Goal: Transaction & Acquisition: Subscribe to service/newsletter

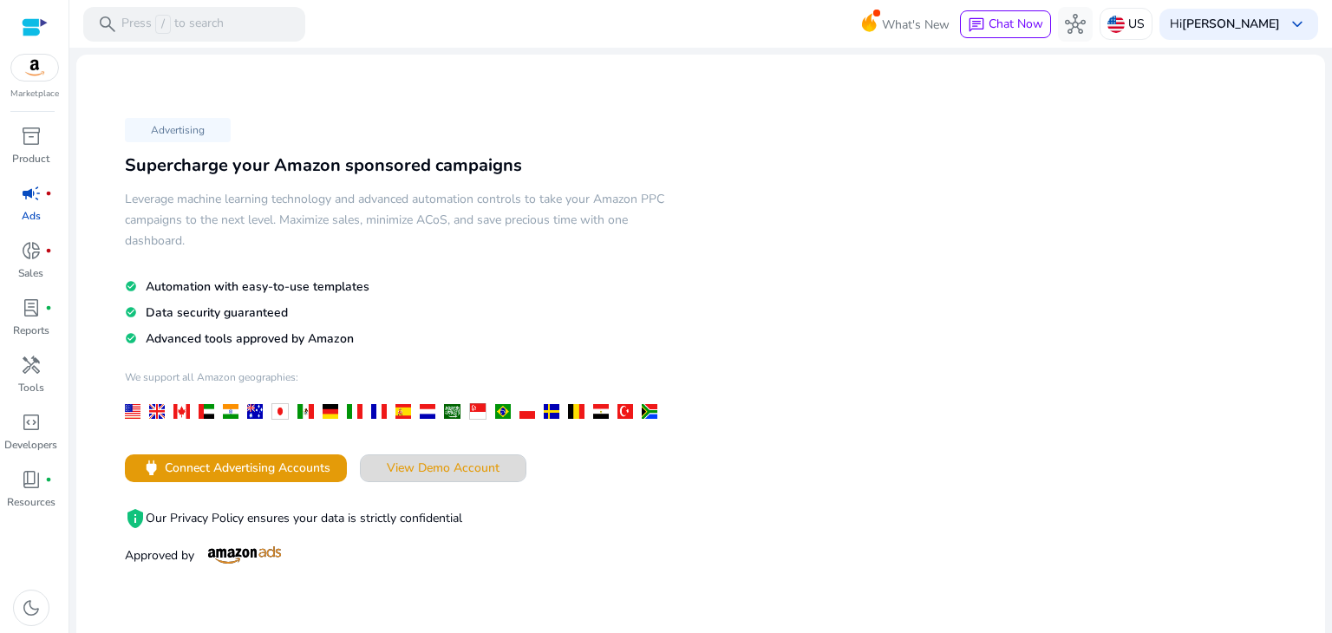
click at [469, 461] on span "View Demo Account" at bounding box center [443, 468] width 113 height 18
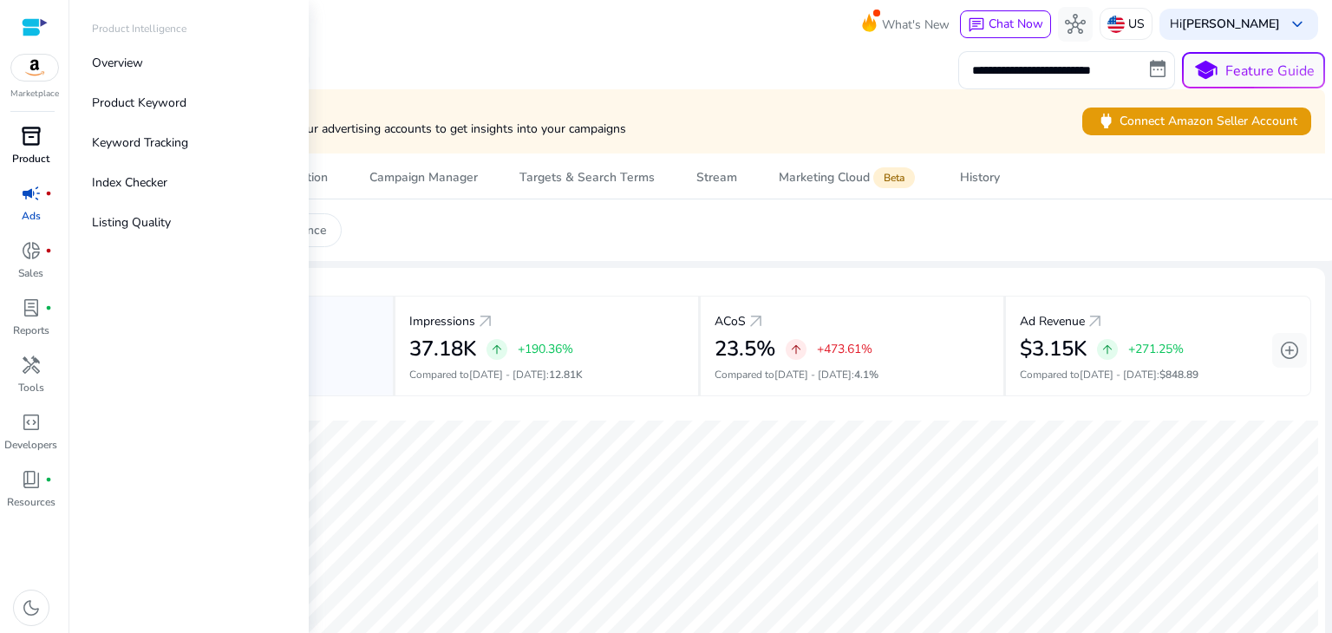
click at [2, 131] on link "inventory_2 Product" at bounding box center [31, 150] width 62 height 57
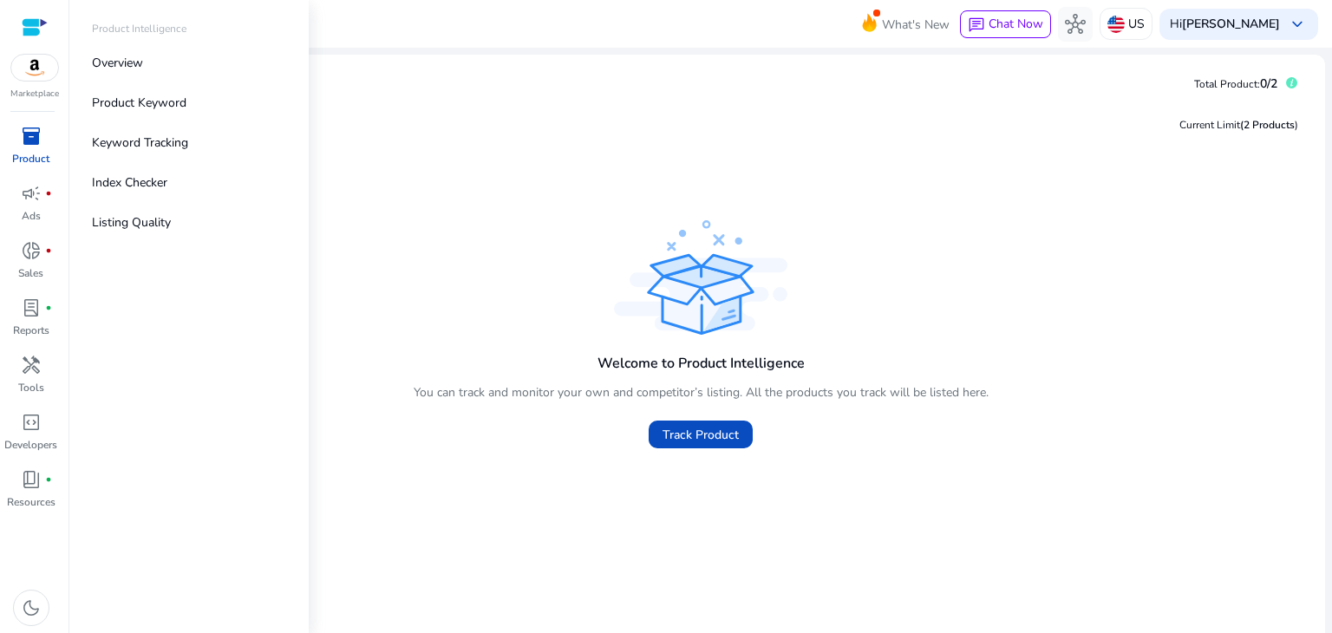
click at [29, 71] on img at bounding box center [34, 68] width 47 height 26
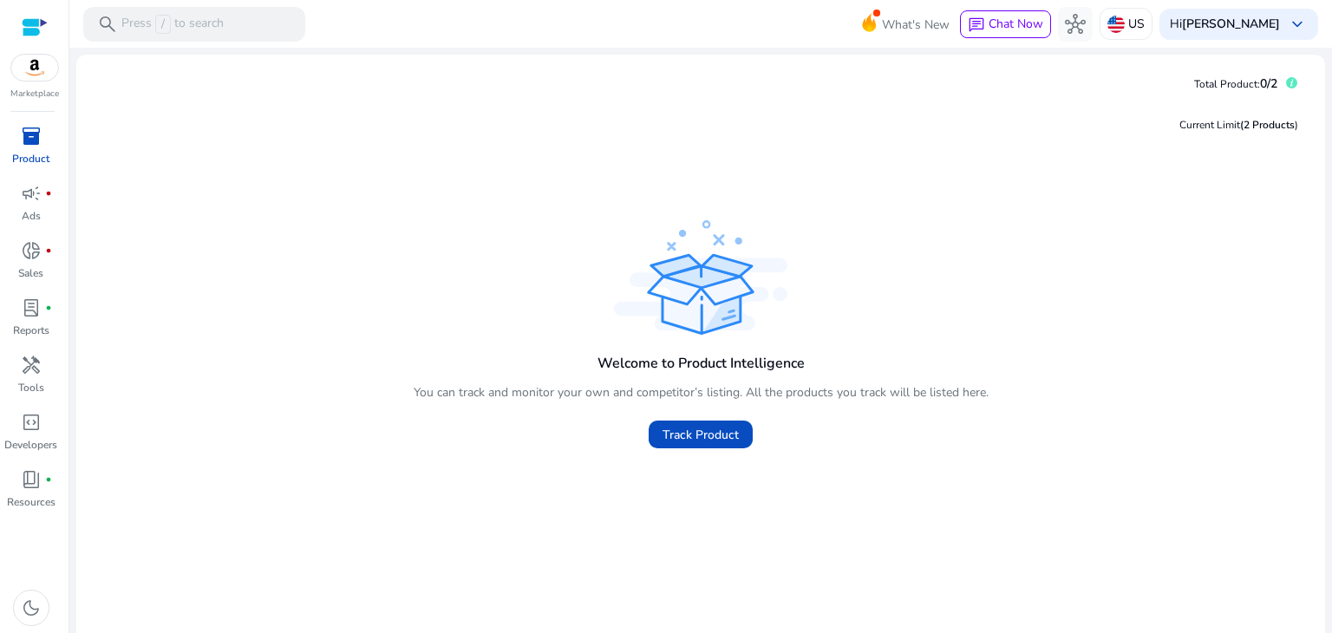
click at [22, 70] on img at bounding box center [34, 68] width 47 height 26
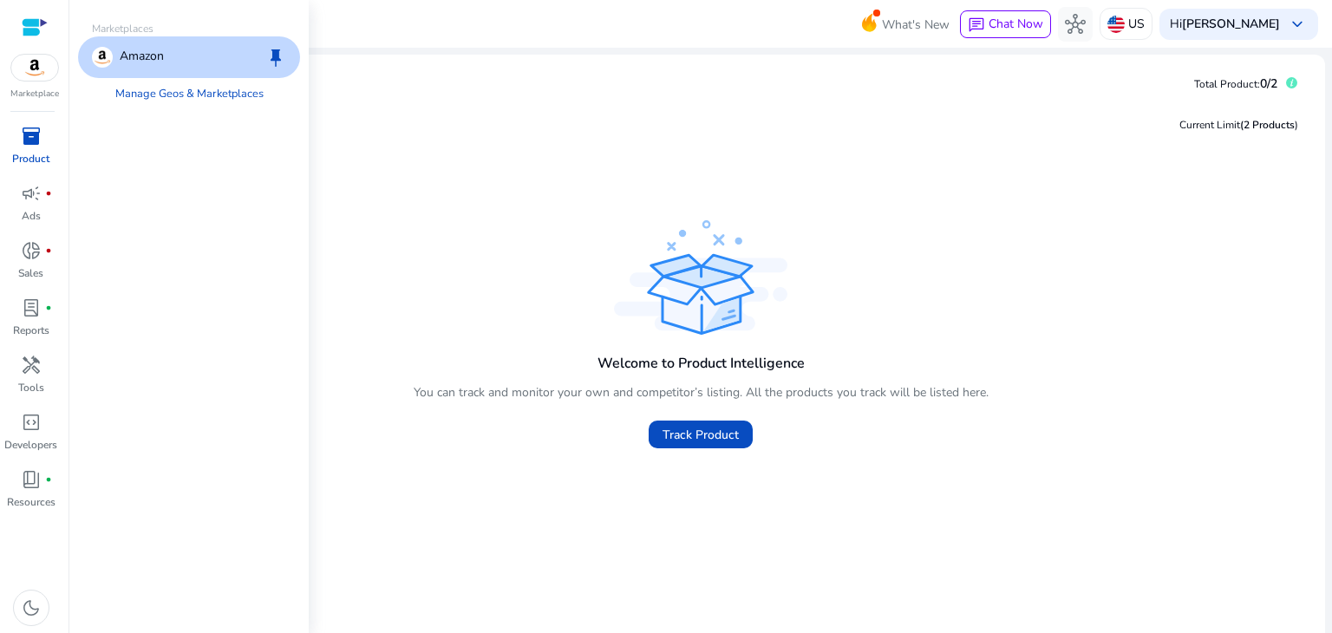
click at [120, 60] on p "Amazon" at bounding box center [142, 57] width 44 height 21
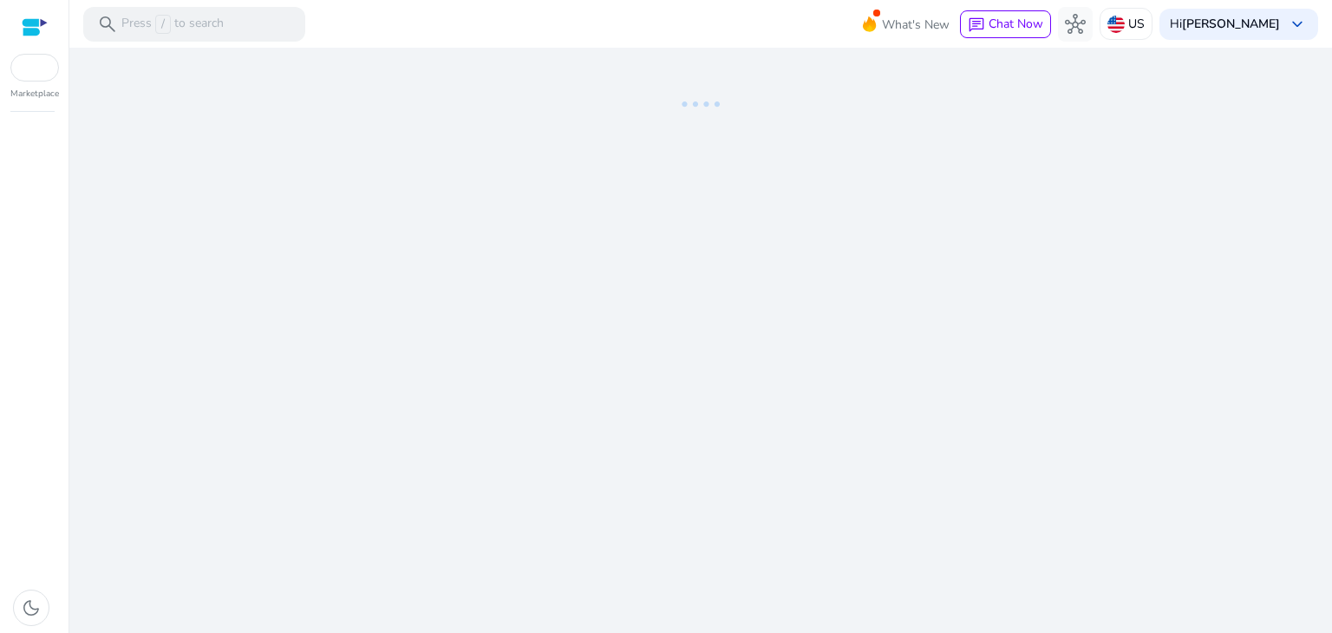
click at [633, 278] on div "We are getting things ready for you..." at bounding box center [700, 340] width 1249 height 585
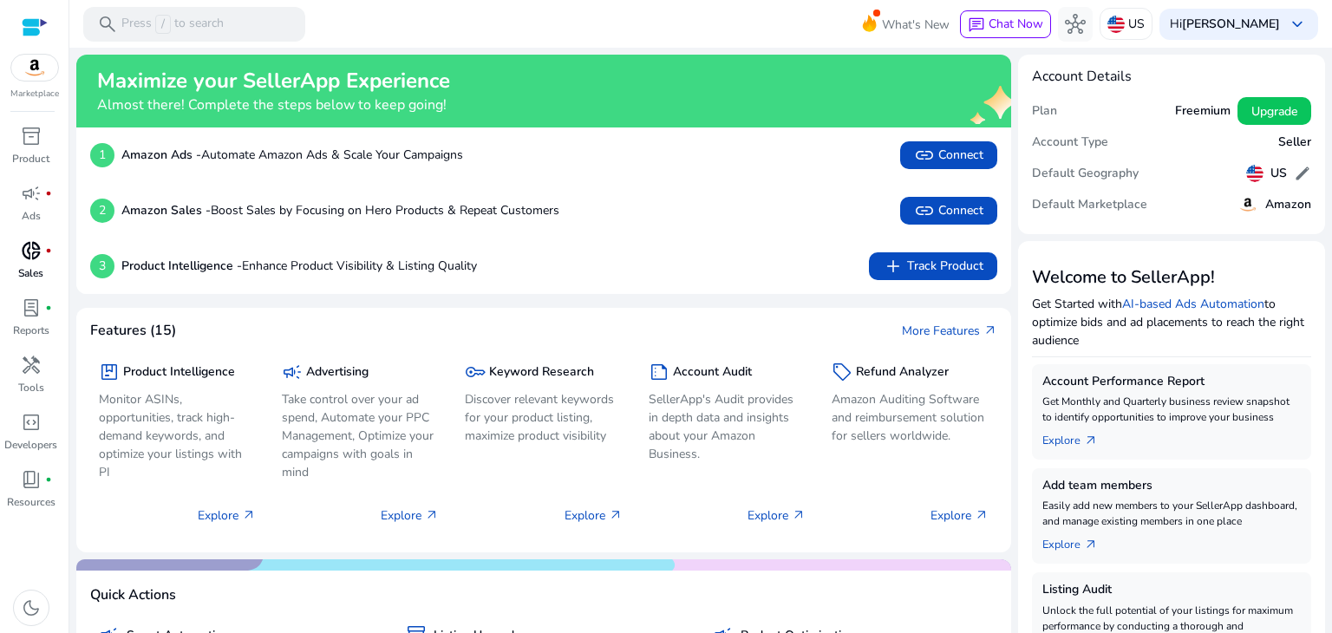
click at [12, 261] on div "donut_small fiber_manual_record" at bounding box center [31, 251] width 49 height 28
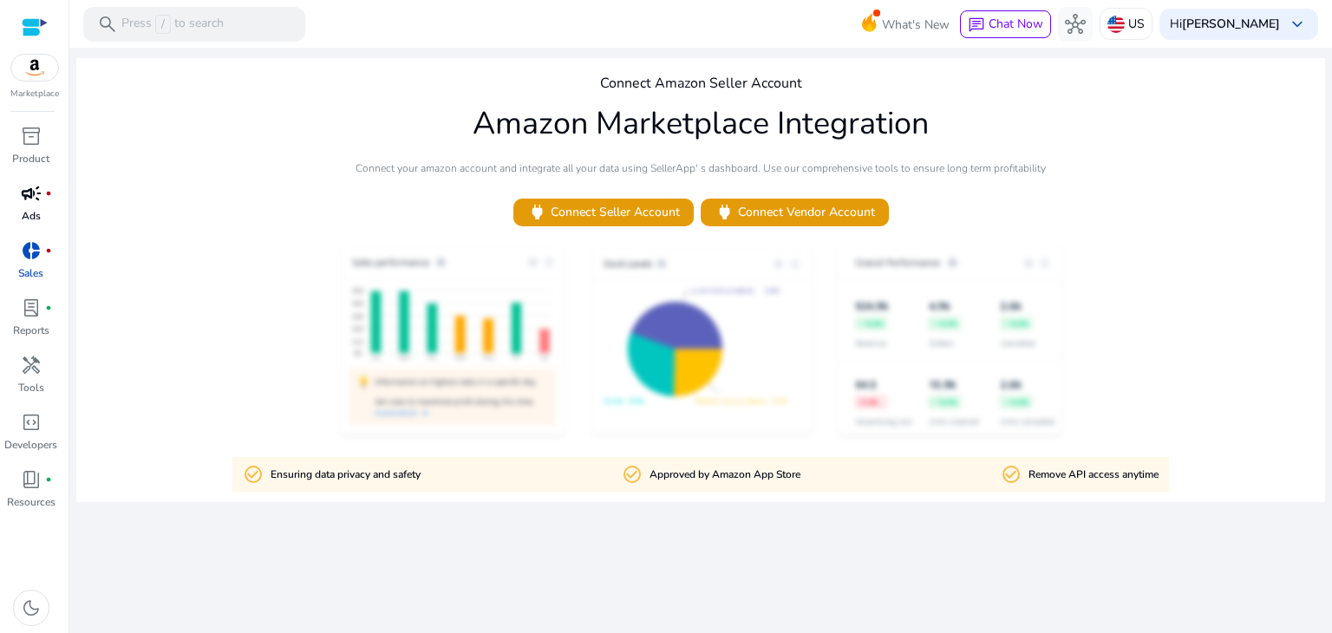
click at [30, 217] on p "Ads" at bounding box center [31, 216] width 19 height 16
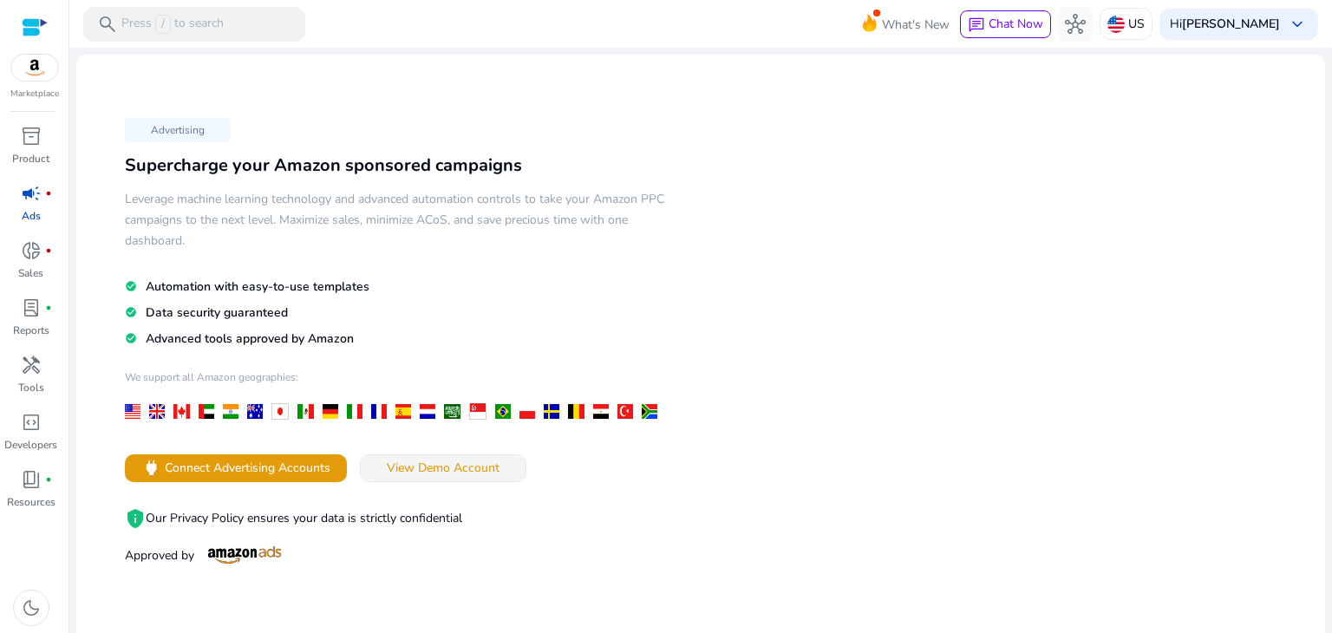
click at [419, 449] on span at bounding box center [443, 468] width 165 height 42
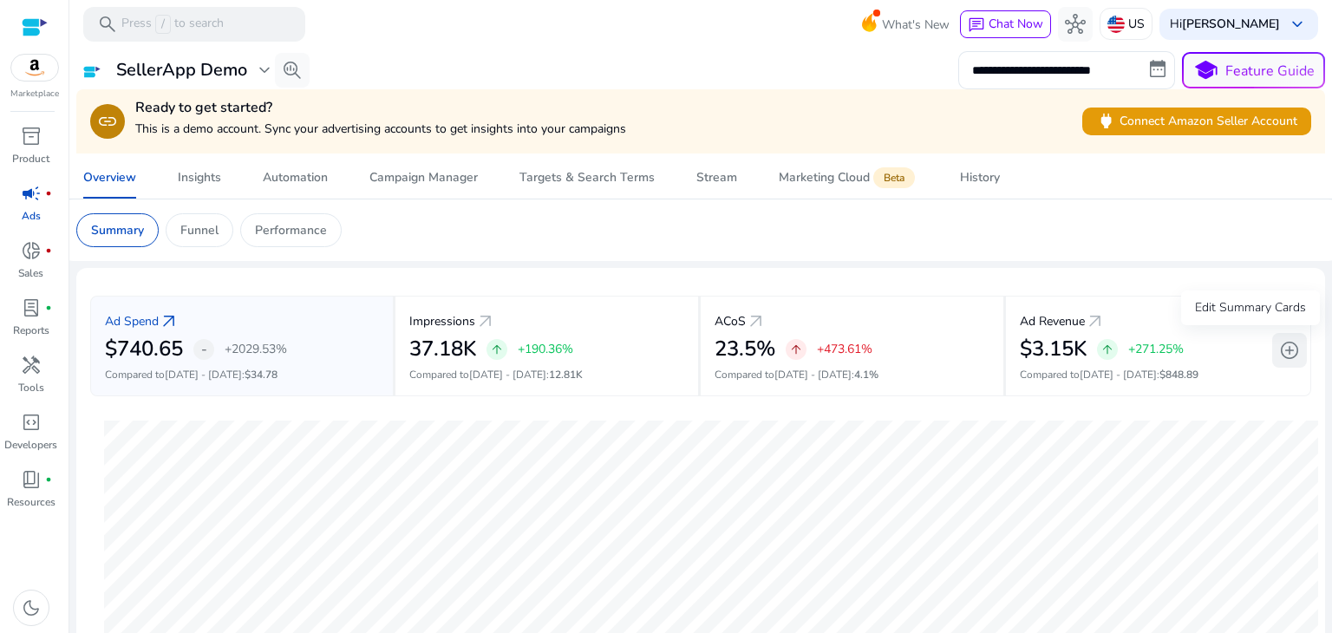
click at [1279, 349] on span "add_circle" at bounding box center [1289, 350] width 21 height 21
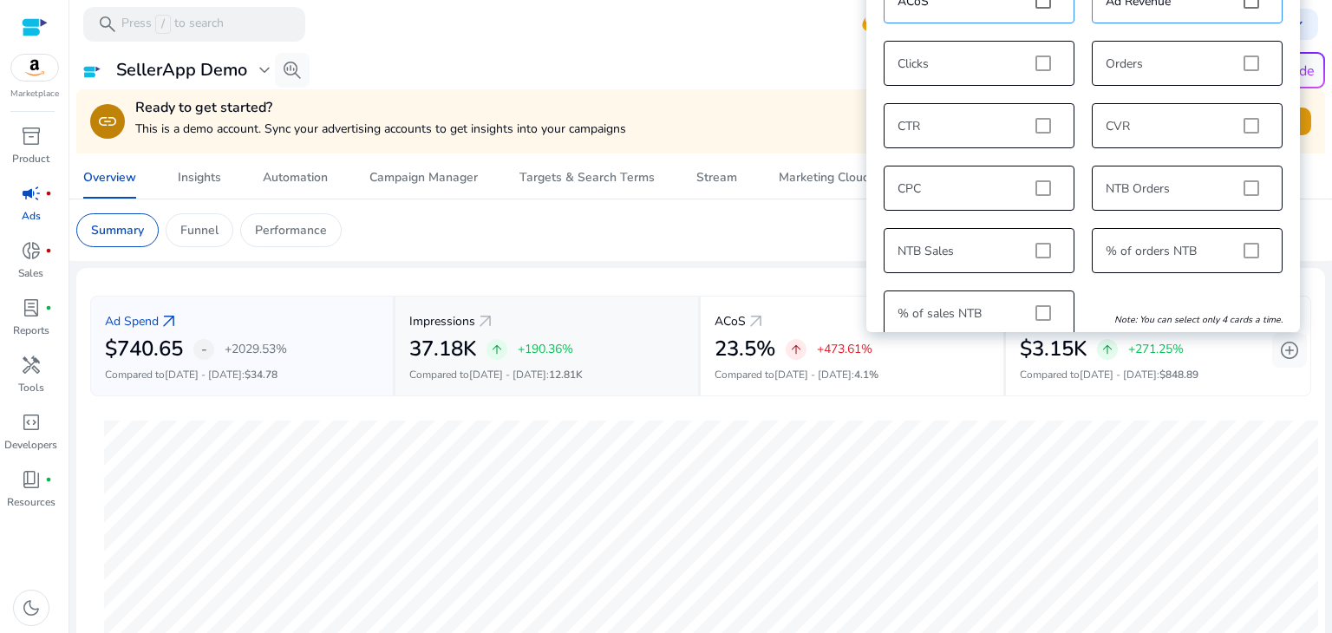
click at [503, 305] on div "Impressions arrow_outward" at bounding box center [546, 321] width 275 height 32
click at [434, 237] on app-sa-custom-tab "Summary Funnel Performance" at bounding box center [700, 230] width 1249 height 34
click at [579, 240] on app-sa-custom-tab "Summary Funnel Performance" at bounding box center [700, 230] width 1249 height 34
click at [179, 230] on div "Funnel" at bounding box center [200, 230] width 68 height 34
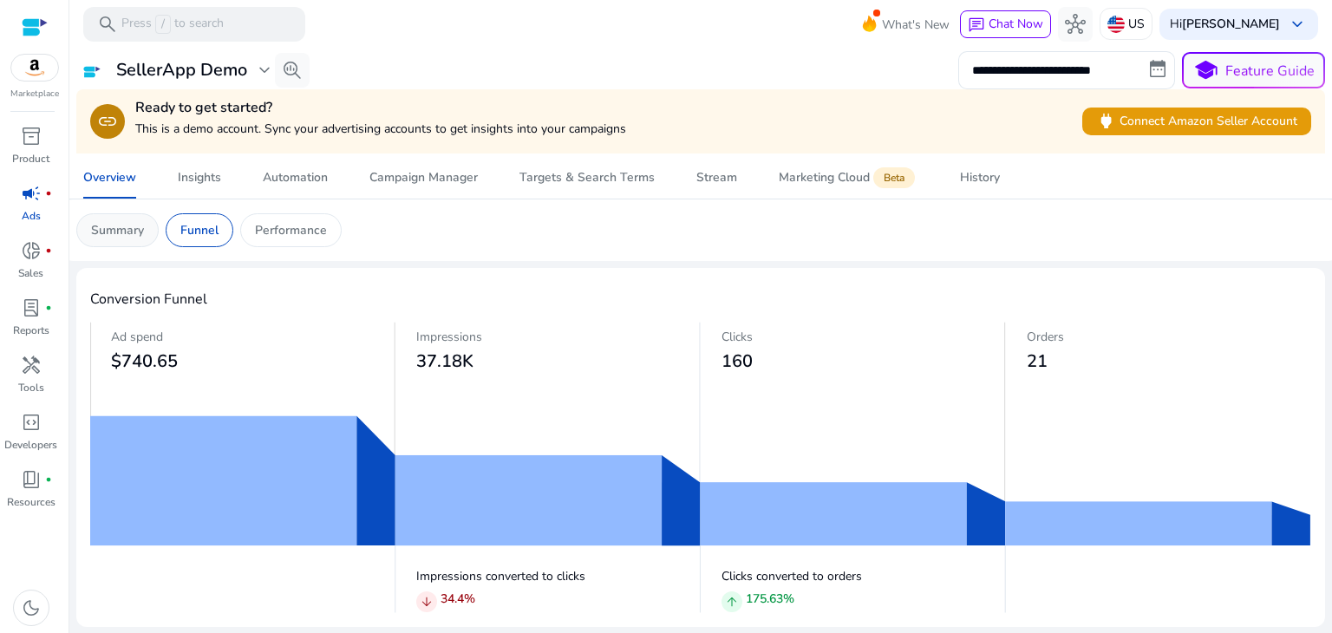
click at [130, 232] on p "Summary" at bounding box center [117, 230] width 53 height 18
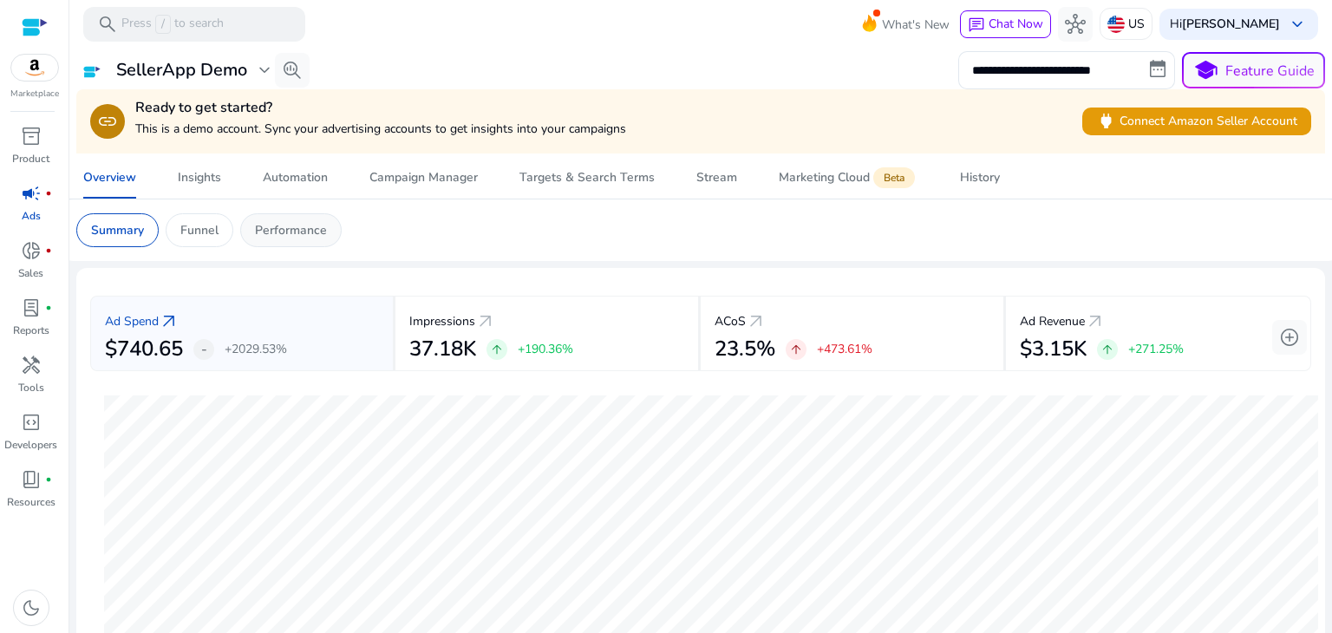
click at [271, 238] on p "Performance" at bounding box center [291, 230] width 72 height 18
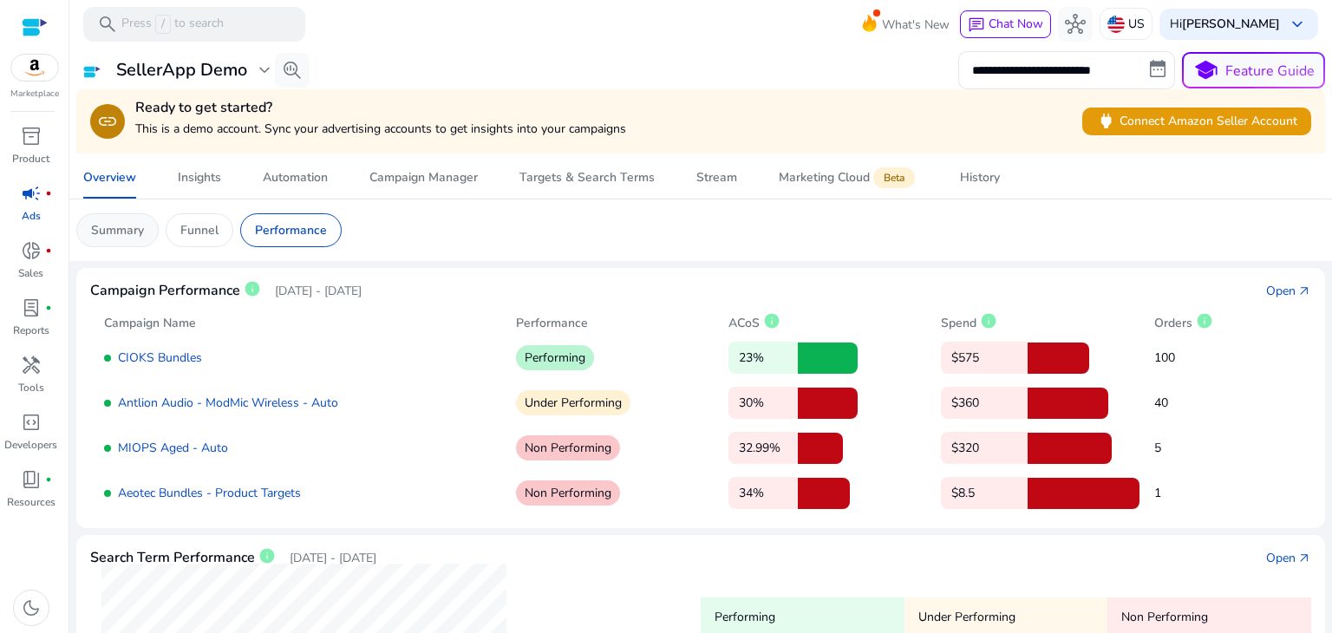
click at [132, 240] on div "Summary" at bounding box center [117, 230] width 82 height 34
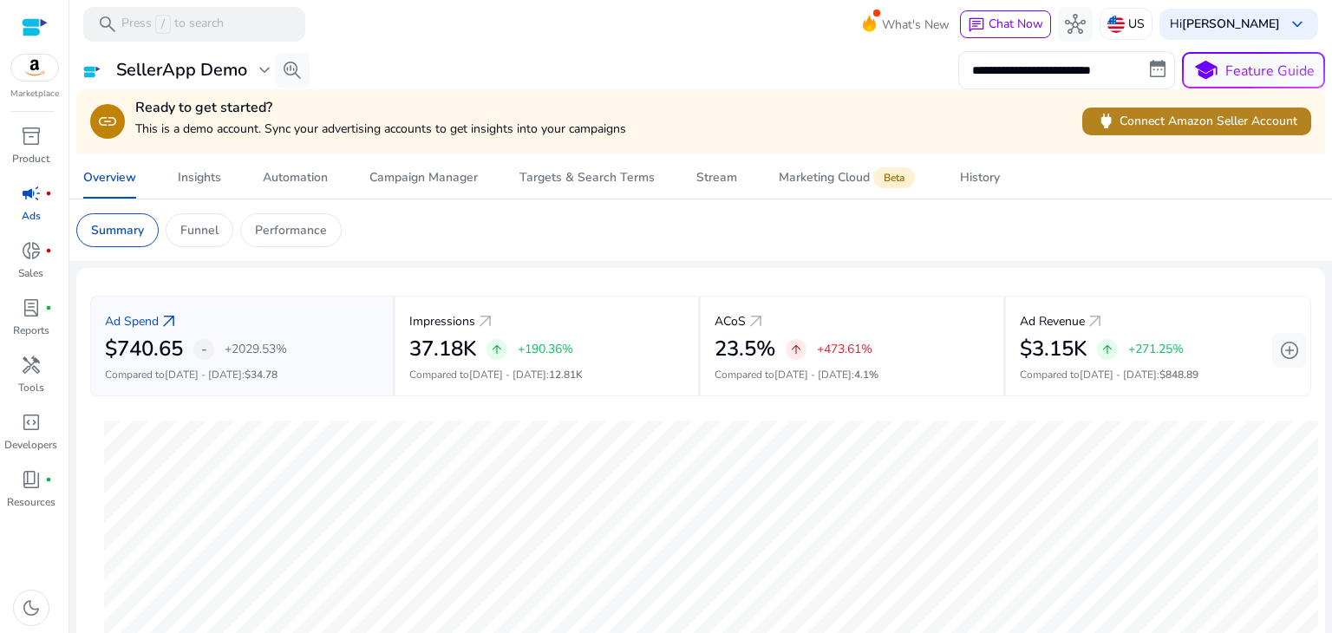
click at [1169, 121] on span "power Connect Amazon Seller Account" at bounding box center [1196, 121] width 201 height 20
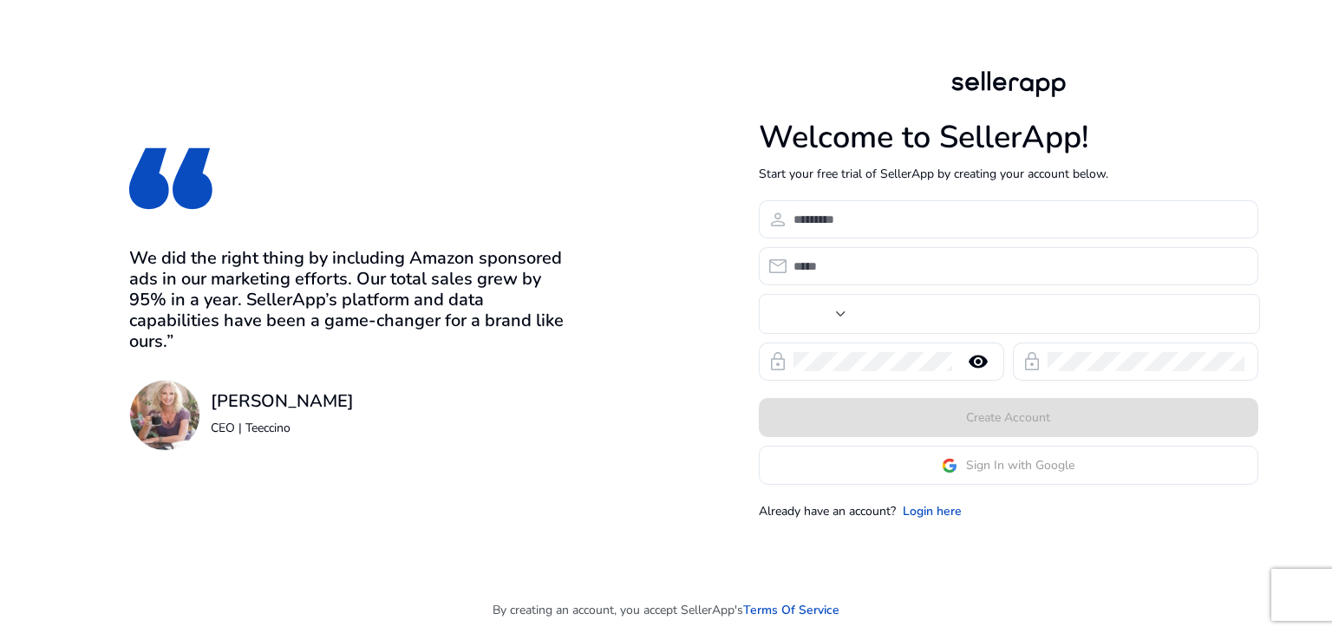
type input "**"
